Goal: Task Accomplishment & Management: Complete application form

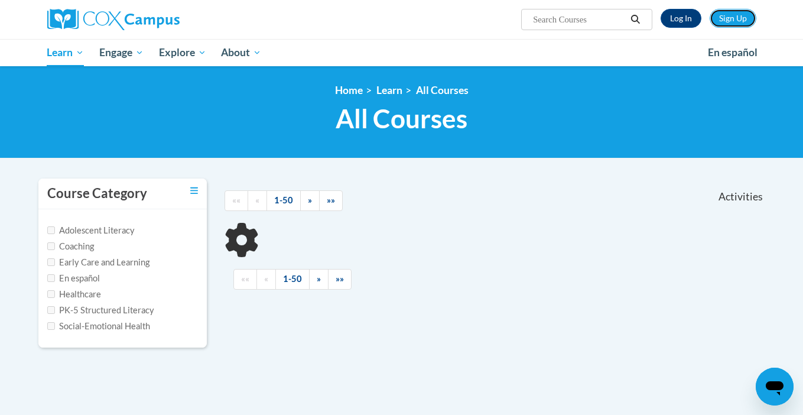
click at [730, 21] on link "Sign Up" at bounding box center [732, 18] width 47 height 19
